Goal: Task Accomplishment & Management: Manage account settings

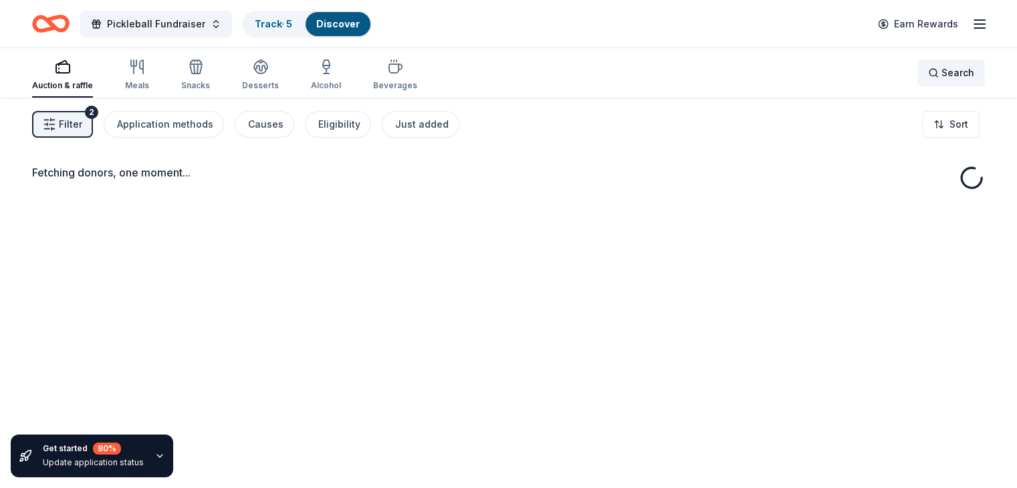
click at [929, 68] on div "Search" at bounding box center [952, 73] width 46 height 16
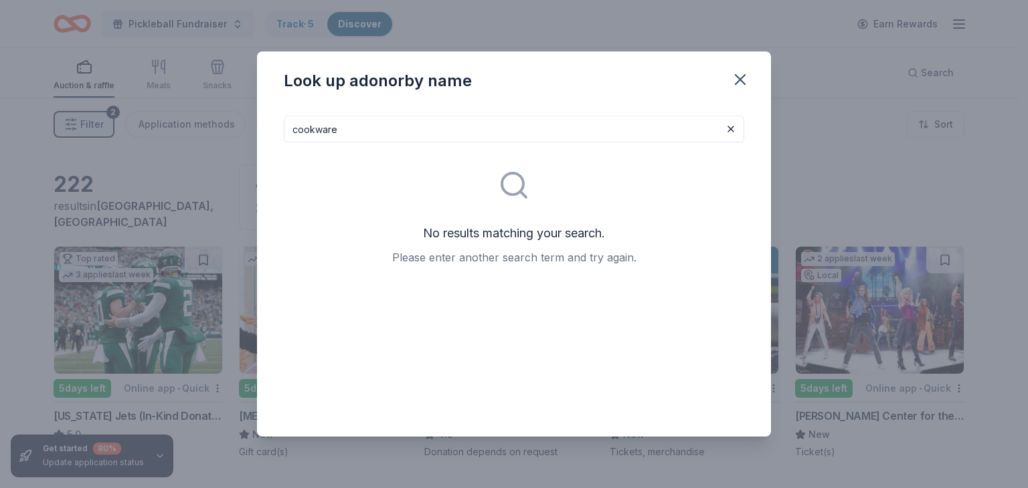
click at [407, 132] on input "cookware" at bounding box center [514, 129] width 460 height 27
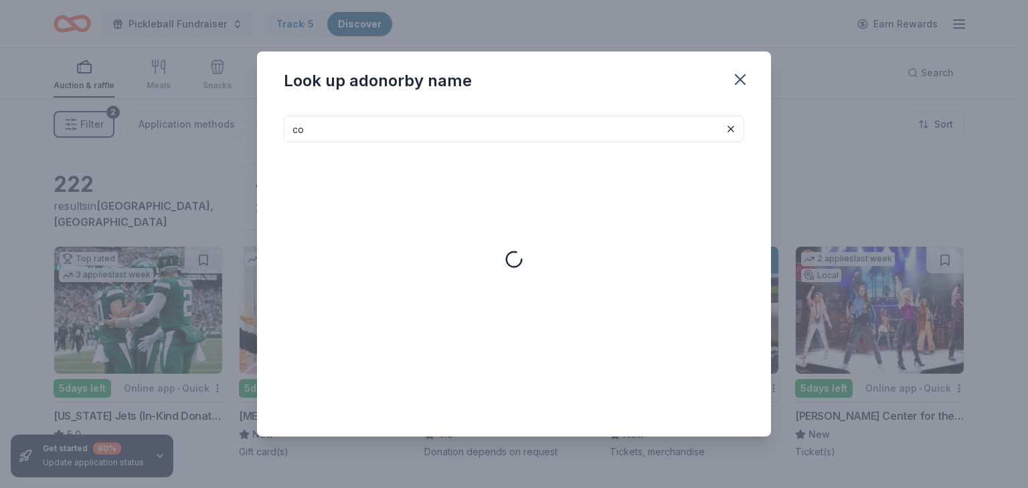
type input "c"
type input "j"
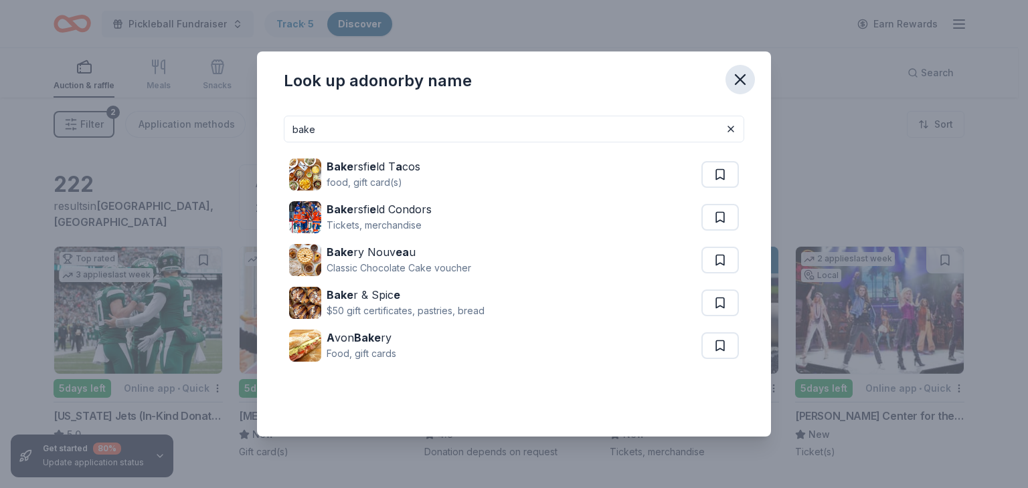
type input "bake"
click at [742, 80] on icon "button" at bounding box center [739, 79] width 19 height 19
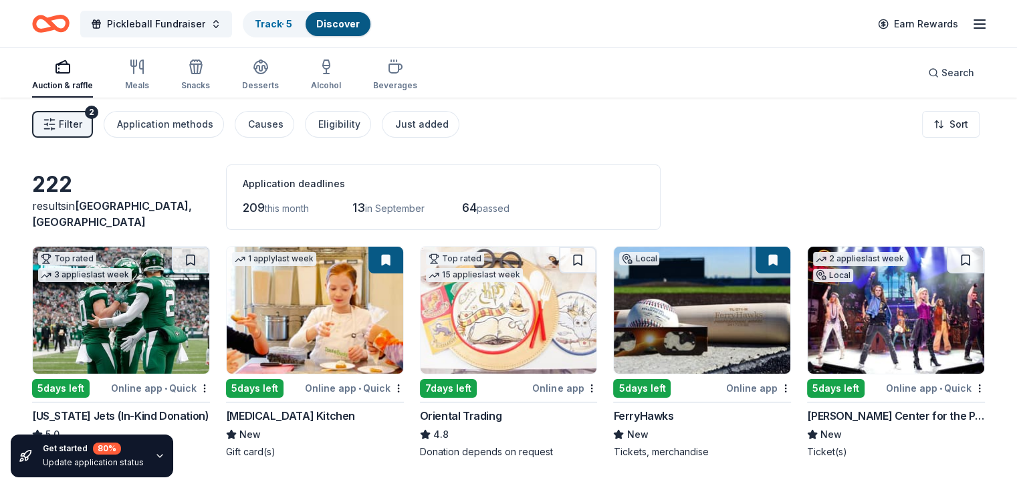
click at [130, 217] on span "[GEOGRAPHIC_DATA], [GEOGRAPHIC_DATA]" at bounding box center [112, 213] width 160 height 29
click at [975, 28] on line "button" at bounding box center [980, 28] width 11 height 0
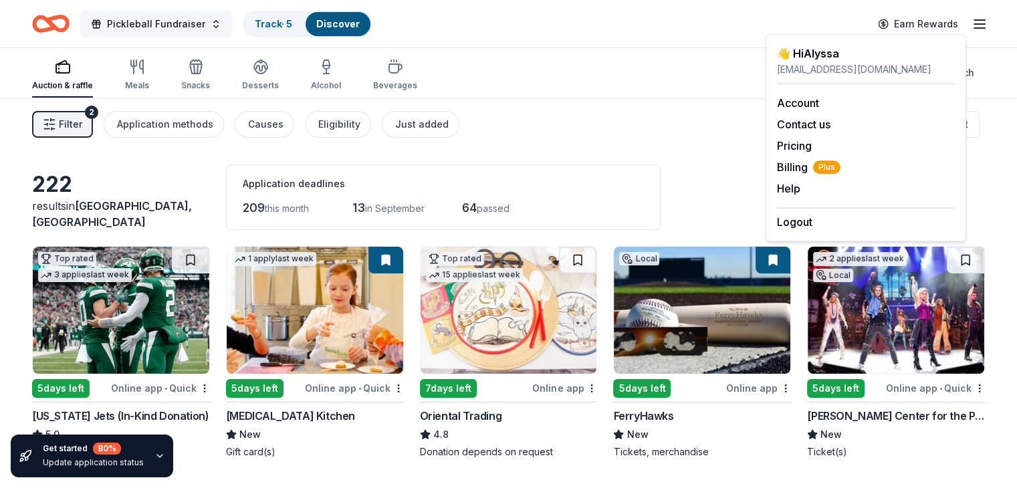
click at [232, 27] on button "Pickleball Fundraiser" at bounding box center [156, 24] width 152 height 27
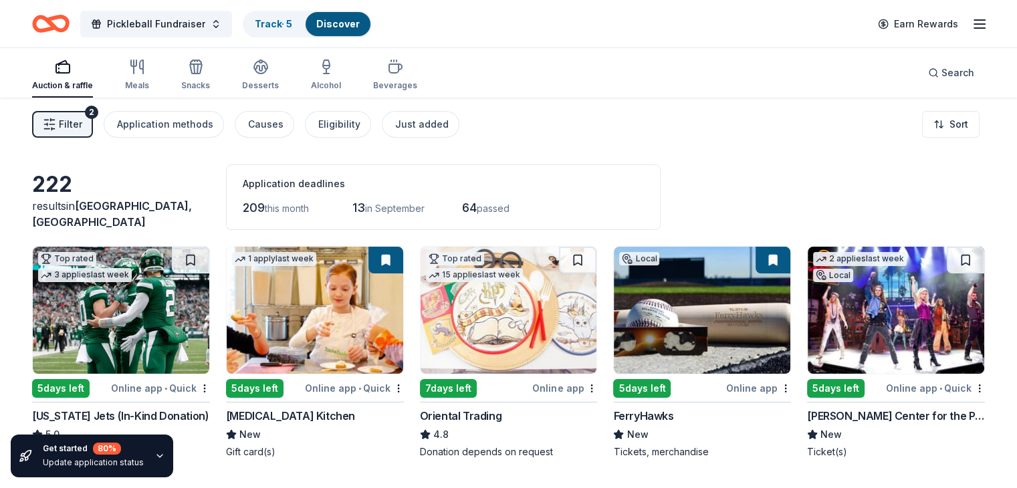
click at [55, 27] on icon "Home" at bounding box center [44, 23] width 21 height 13
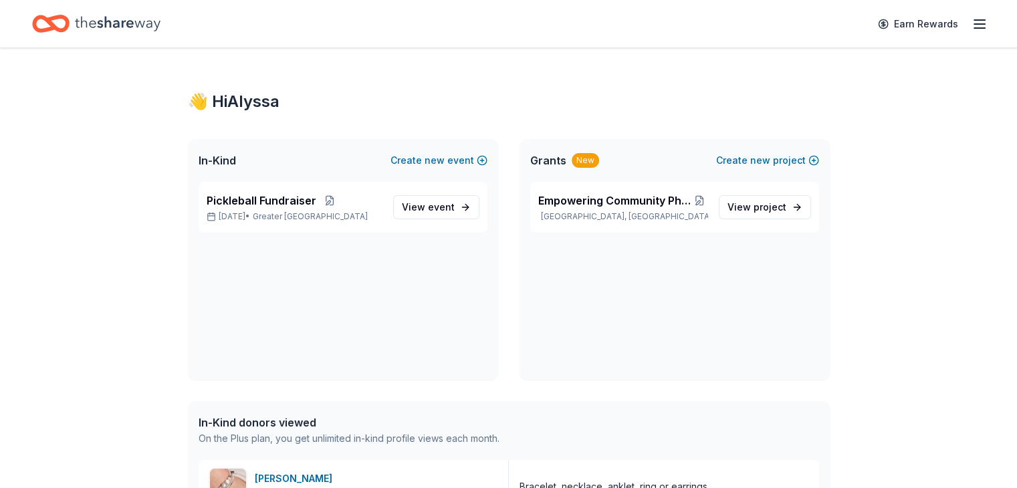
click at [975, 28] on line "button" at bounding box center [980, 28] width 11 height 0
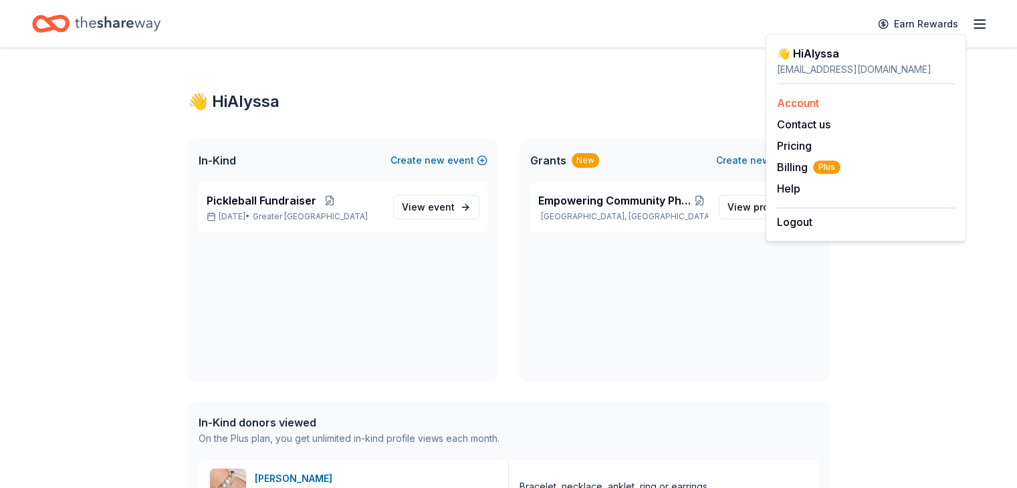
click at [797, 105] on link "Account" at bounding box center [798, 102] width 42 height 13
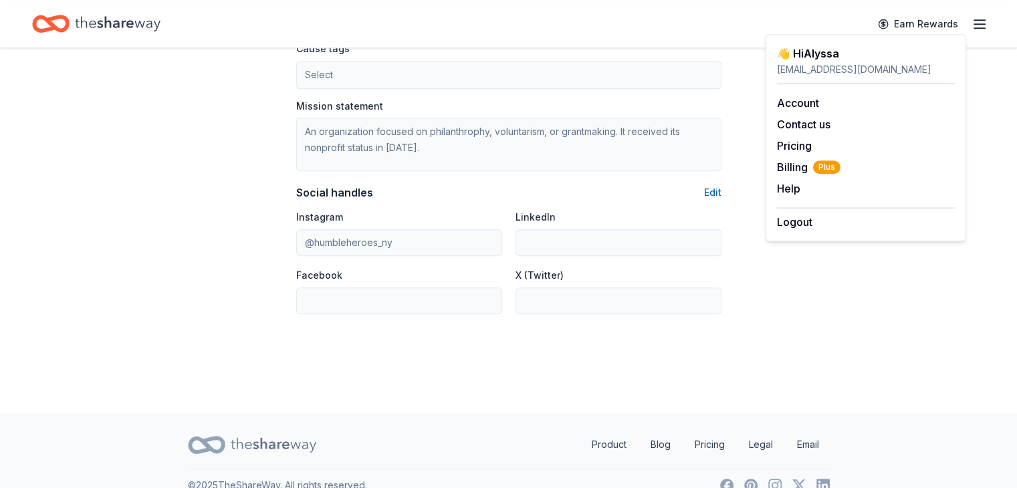
scroll to position [807, 0]
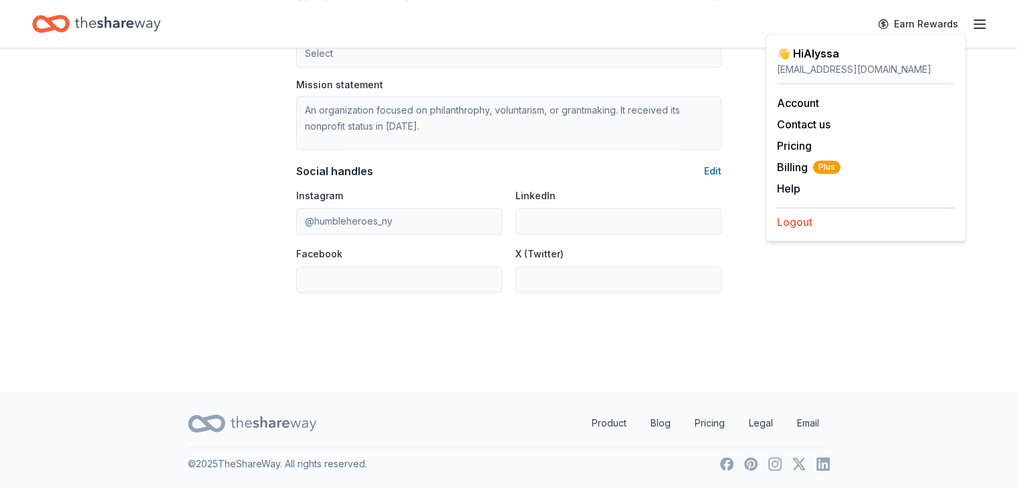
click at [790, 226] on button "Logout" at bounding box center [794, 222] width 35 height 16
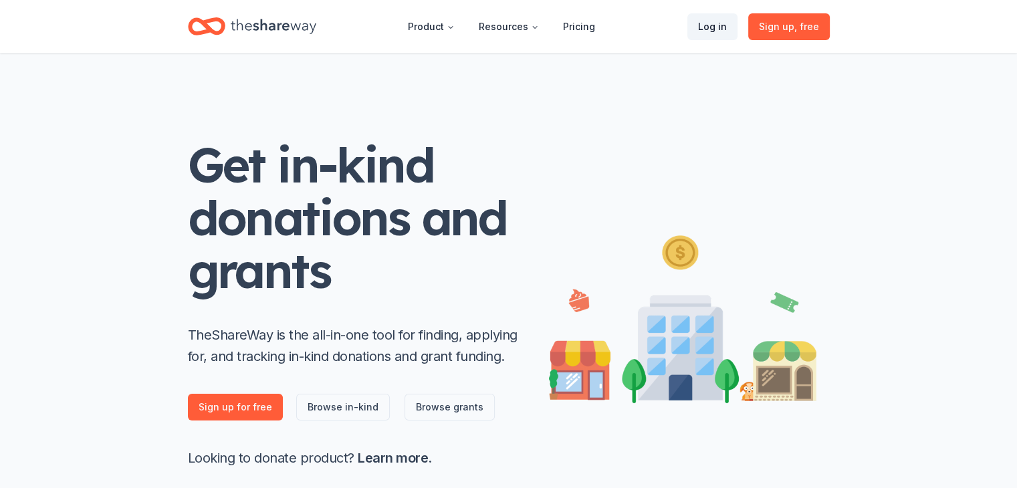
click at [717, 25] on link "Log in" at bounding box center [713, 26] width 50 height 27
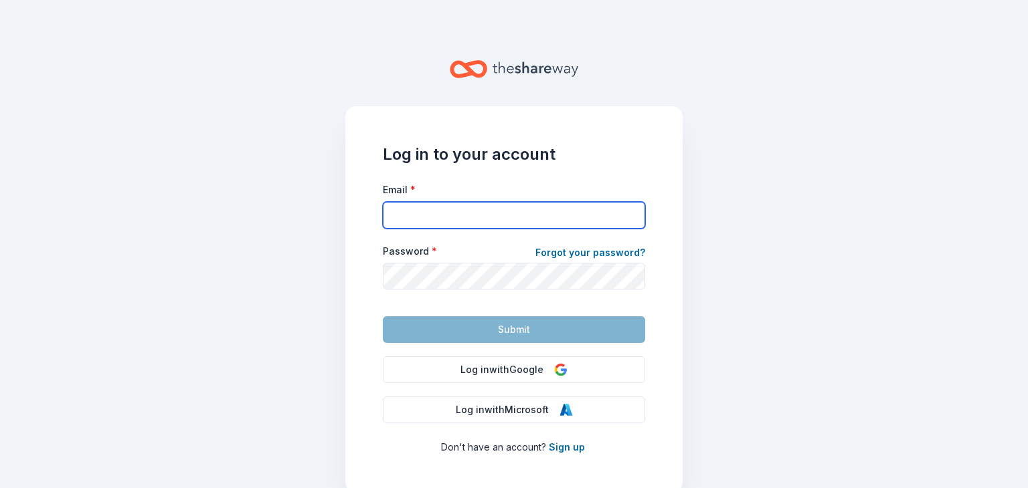
click at [597, 216] on input "Email *" at bounding box center [514, 215] width 262 height 27
type input "alarocca@hhfdny.org"
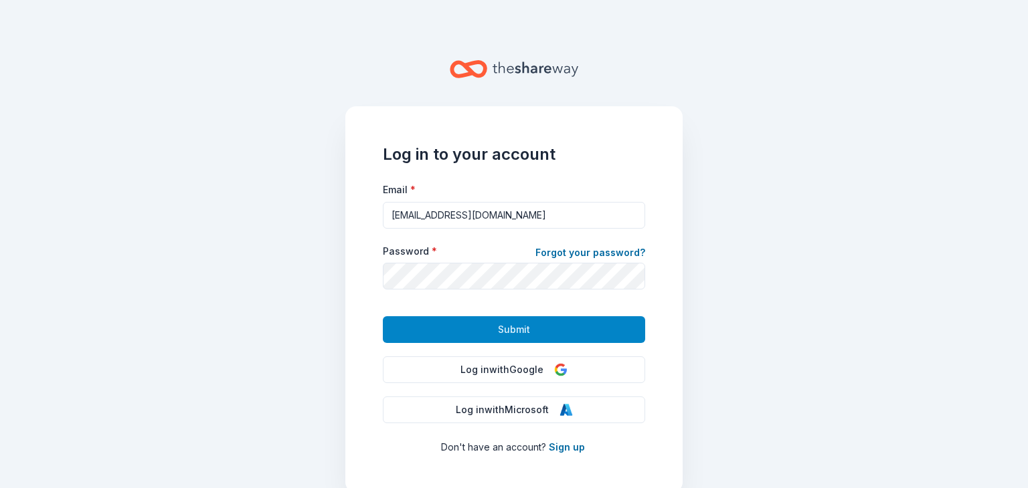
click at [508, 334] on span "Submit" at bounding box center [514, 330] width 32 height 16
click at [429, 328] on button "Submit" at bounding box center [514, 329] width 262 height 27
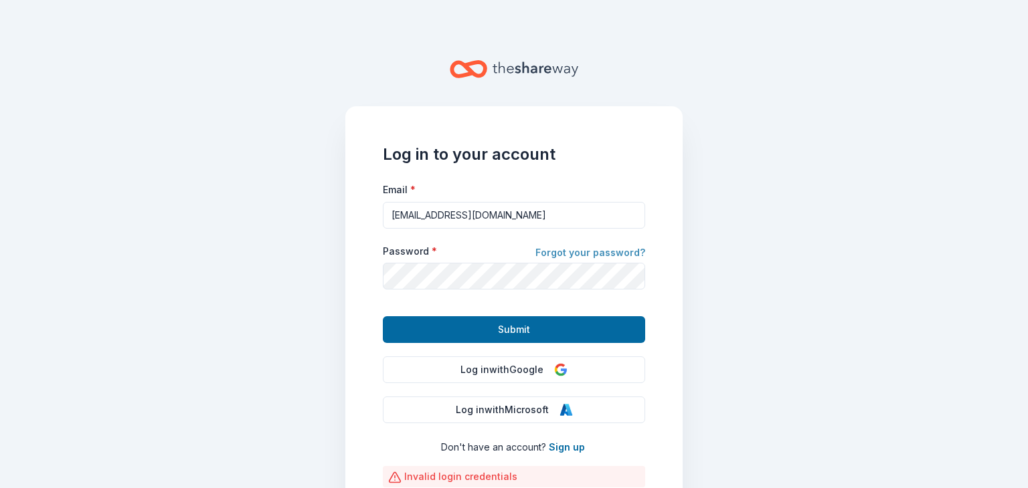
click at [557, 254] on link "Forgot your password?" at bounding box center [590, 254] width 110 height 19
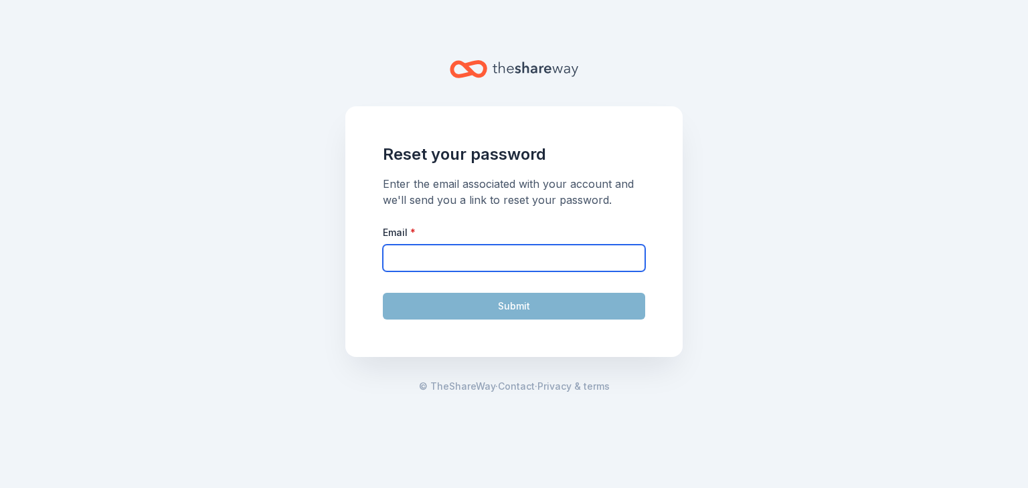
click at [557, 254] on input "Email *" at bounding box center [514, 258] width 262 height 27
type input "alarocca@hhfdny.org"
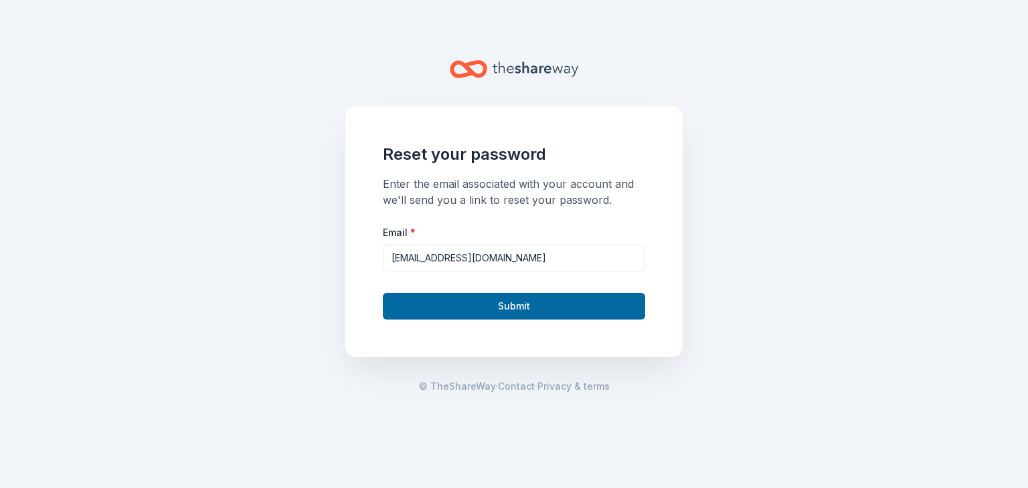
click at [548, 320] on div "Reset your password Enter the email associated with your account and we'll send…" at bounding box center [513, 231] width 337 height 251
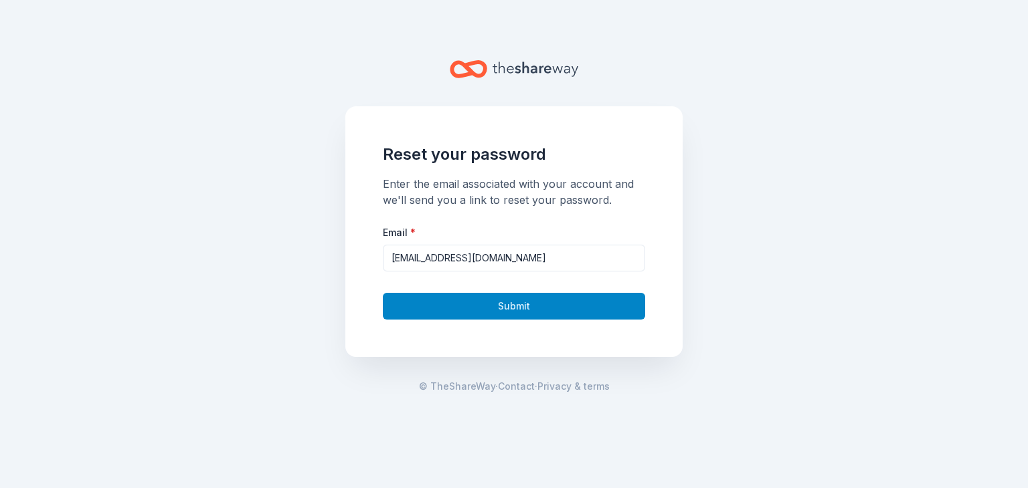
click at [545, 308] on button "Submit" at bounding box center [514, 306] width 262 height 27
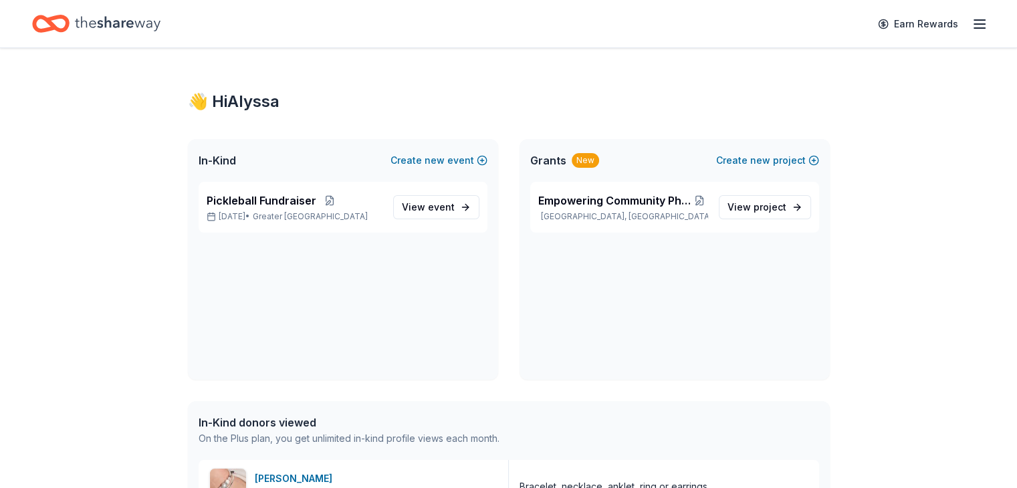
click at [125, 19] on icon "Home" at bounding box center [118, 23] width 86 height 27
